Goal: Check status

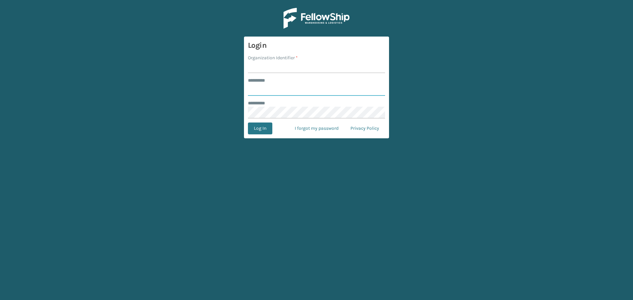
type input "*******"
click at [281, 64] on input "Organization Identifier *" at bounding box center [316, 67] width 137 height 12
type input "[GEOGRAPHIC_DATA]"
click at [265, 134] on button "Log In" at bounding box center [260, 129] width 24 height 12
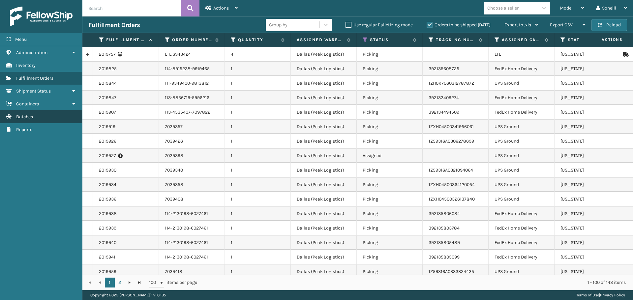
click at [56, 118] on link "Batches" at bounding box center [41, 116] width 82 height 13
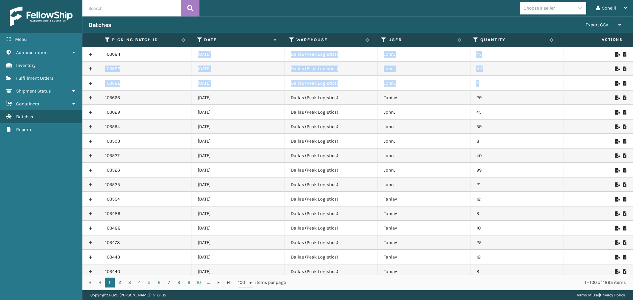
drag, startPoint x: 197, startPoint y: 55, endPoint x: 482, endPoint y: 88, distance: 287.0
click at [527, 91] on td "29" at bounding box center [516, 98] width 93 height 15
